Goal: Task Accomplishment & Management: Use online tool/utility

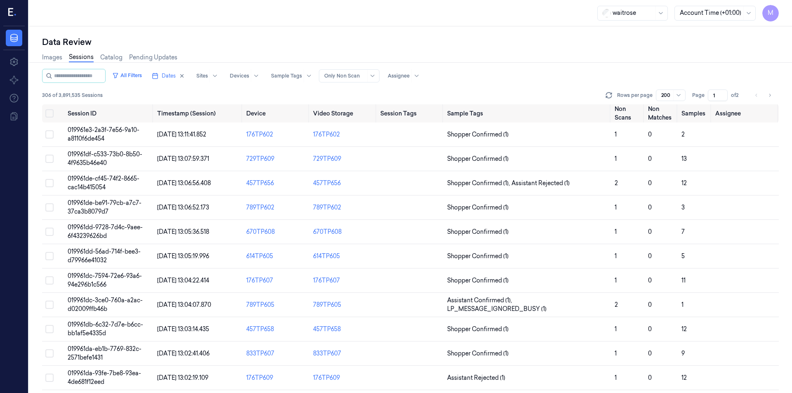
click at [185, 75] on icon "button" at bounding box center [182, 76] width 6 height 6
click at [179, 80] on button "Dates" at bounding box center [164, 75] width 31 height 13
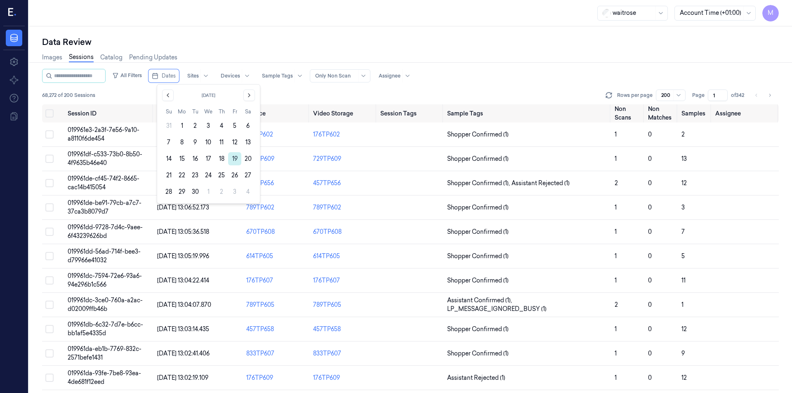
click at [234, 156] on button "19" at bounding box center [234, 158] width 13 height 13
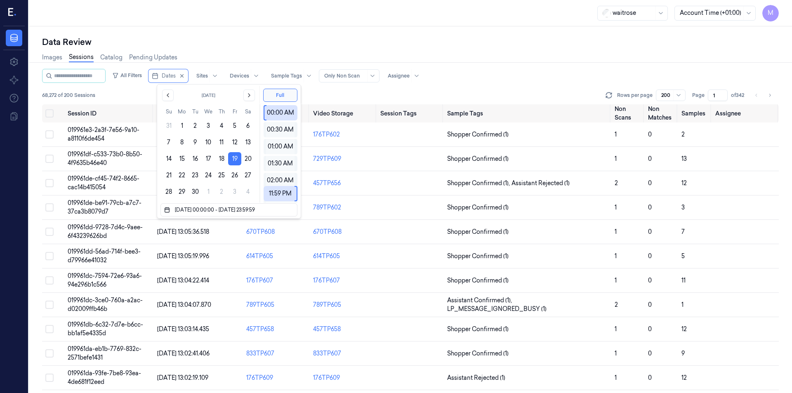
click at [272, 42] on div "Data Review" at bounding box center [410, 42] width 737 height 12
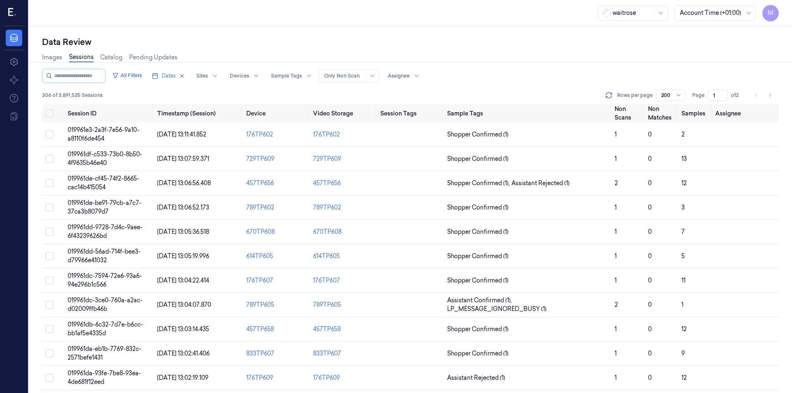
click at [676, 92] on div at bounding box center [679, 95] width 10 height 11
click at [676, 108] on div "50" at bounding box center [671, 111] width 19 height 9
click at [608, 96] on icon at bounding box center [608, 97] width 5 height 2
click at [561, 83] on div "All Filters Dates Sites Devices Sample Tags Alert Type Only Non Scan Assignee 3…" at bounding box center [410, 86] width 737 height 35
click at [528, 73] on div "All Filters Dates Sites Devices Sample Tags Alert Type Only Non Scan Assignee" at bounding box center [410, 76] width 737 height 14
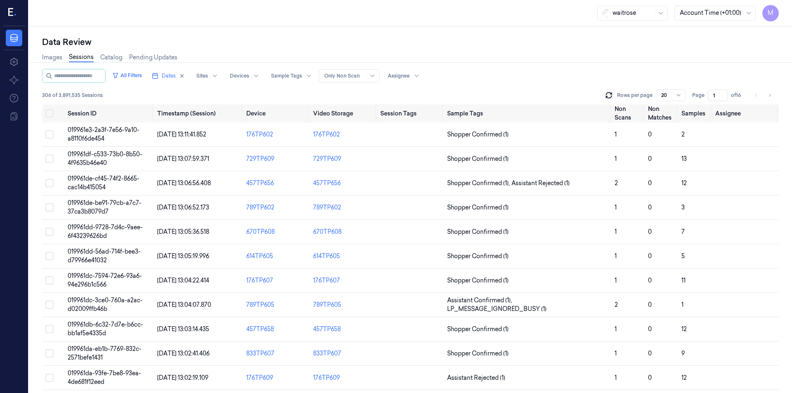
click at [405, 46] on div "Data Review" at bounding box center [410, 42] width 737 height 12
click at [234, 34] on div "Data Review Images Sessions Catalog Pending Updates All Filters Dates Sites Dev…" at bounding box center [411, 209] width 764 height 367
click at [572, 59] on div "Images Sessions Catalog Pending Updates" at bounding box center [410, 58] width 737 height 21
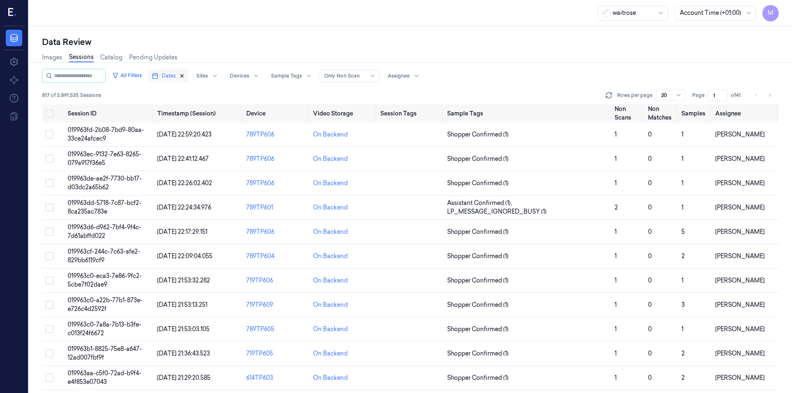
click at [184, 75] on icon "button" at bounding box center [182, 76] width 3 height 3
click at [176, 75] on span "Dates" at bounding box center [169, 75] width 14 height 7
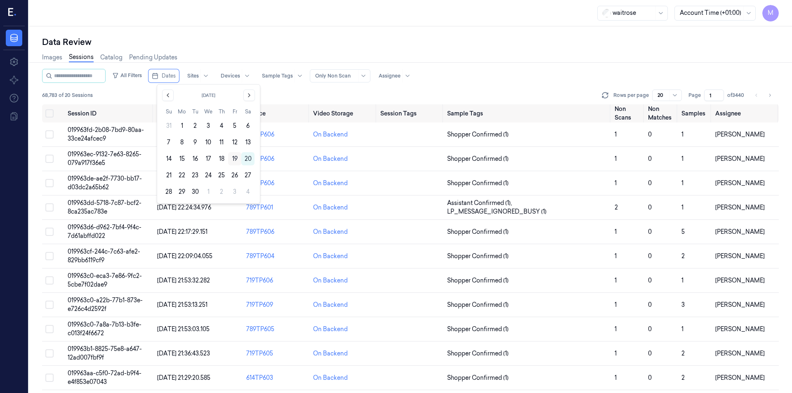
click at [238, 158] on button "19" at bounding box center [234, 158] width 13 height 13
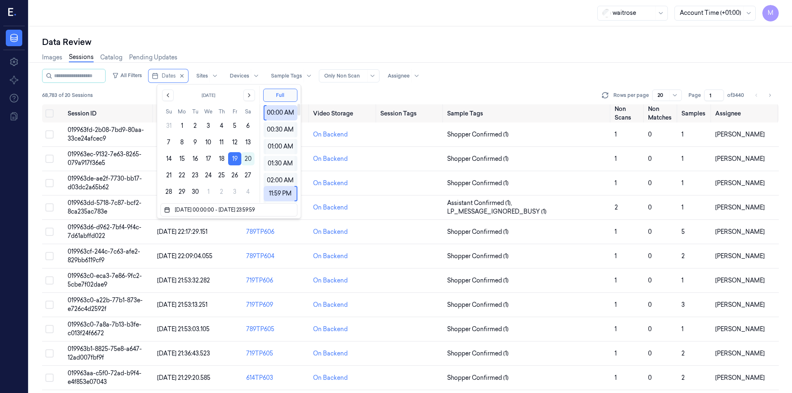
click at [316, 36] on div "Data Review Images Sessions Catalog Pending Updates All Filters Dates Sites Dev…" at bounding box center [411, 209] width 764 height 367
